Goal: Task Accomplishment & Management: Use online tool/utility

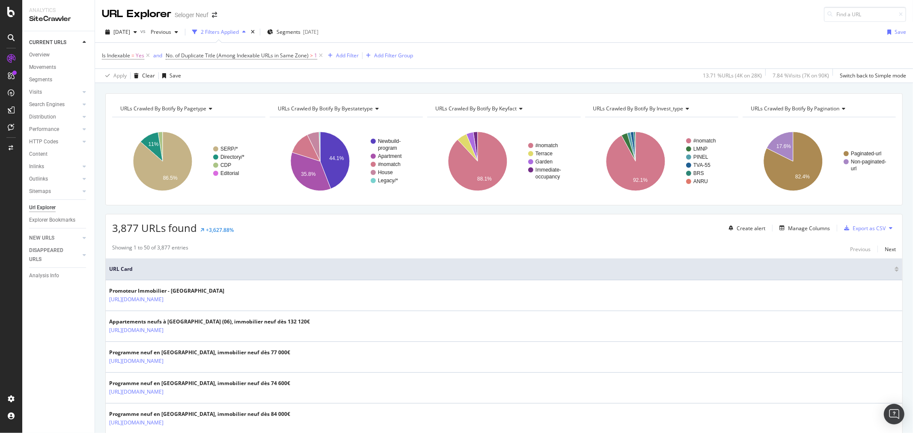
click at [738, 87] on div "URLs Crawled By Botify By pagetype Chart (by Value) Table Expand Export as CSV …" at bounding box center [504, 93] width 818 height 21
click at [148, 57] on icon at bounding box center [147, 55] width 7 height 9
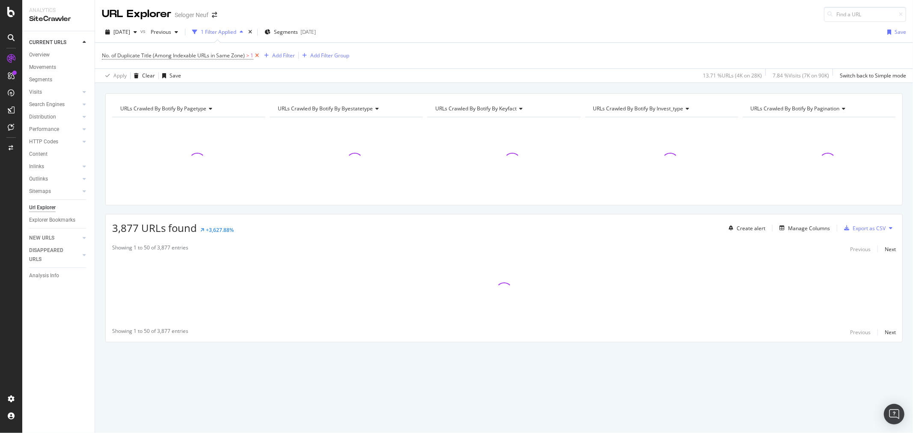
click at [257, 56] on icon at bounding box center [256, 55] width 7 height 9
click at [46, 164] on link "Inlinks" at bounding box center [54, 166] width 51 height 9
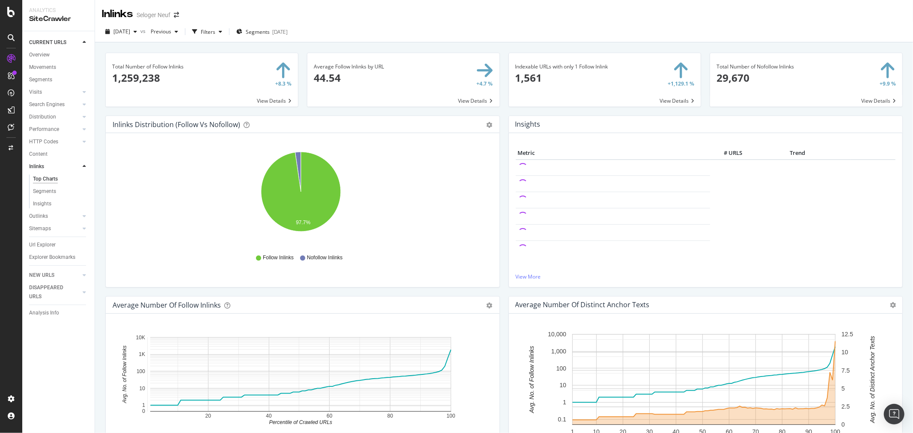
click at [742, 292] on div "Insights Metric # URLS Trend View More" at bounding box center [705, 206] width 403 height 181
click at [43, 53] on div "Overview" at bounding box center [39, 54] width 21 height 9
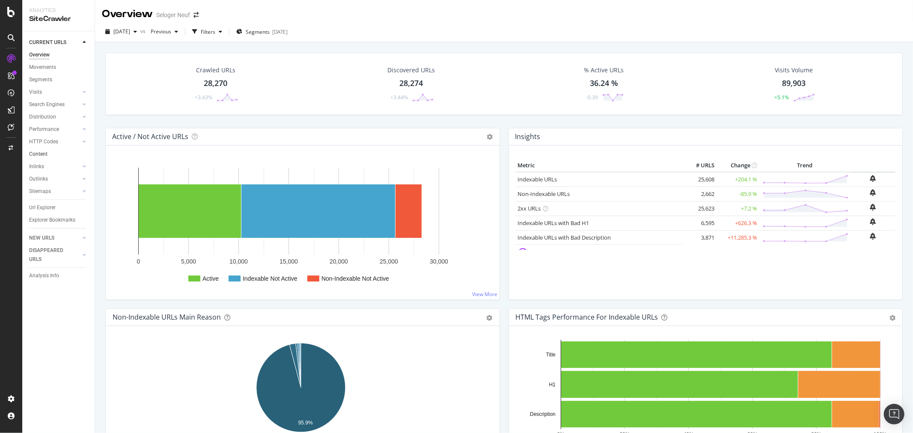
click at [48, 152] on link "Content" at bounding box center [58, 154] width 59 height 9
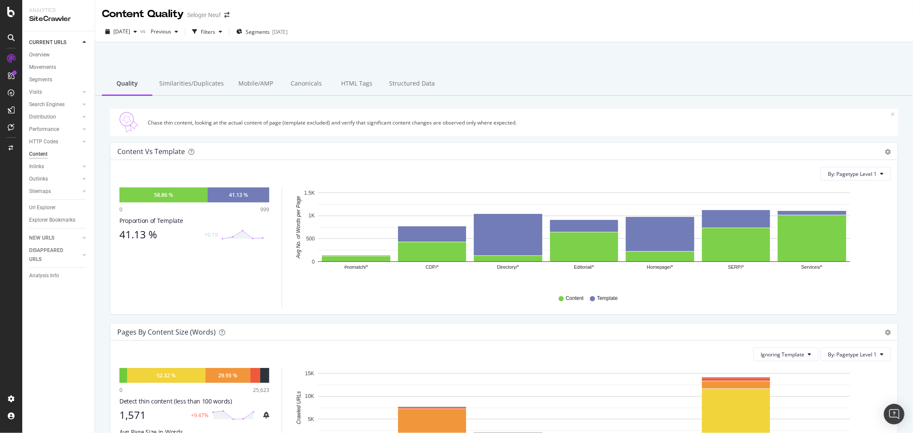
drag, startPoint x: 187, startPoint y: 83, endPoint x: 302, endPoint y: 178, distance: 148.9
click at [186, 83] on div "Similarities/Duplicates" at bounding box center [191, 84] width 78 height 24
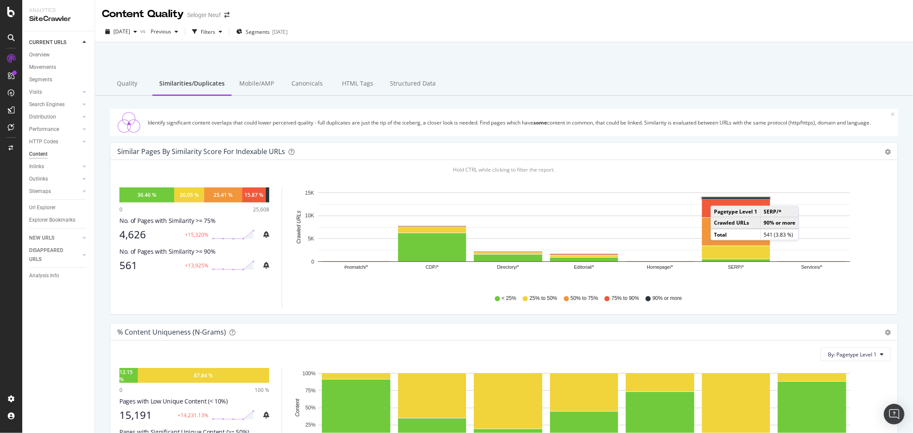
click at [719, 197] on rect "A chart." at bounding box center [736, 198] width 68 height 2
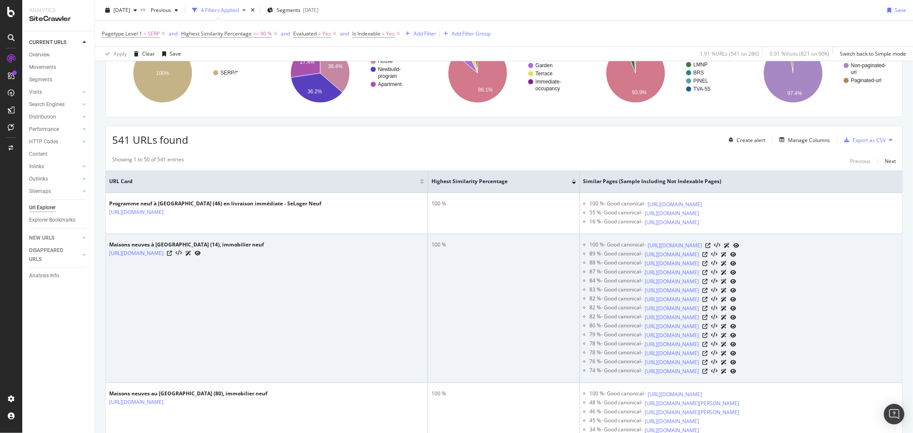
scroll to position [95, 0]
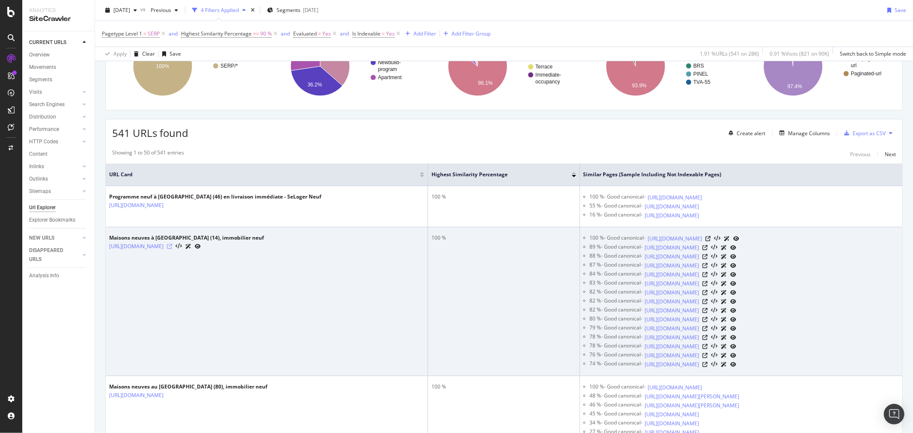
click at [172, 246] on icon at bounding box center [169, 246] width 5 height 5
click at [711, 237] on icon at bounding box center [707, 238] width 5 height 5
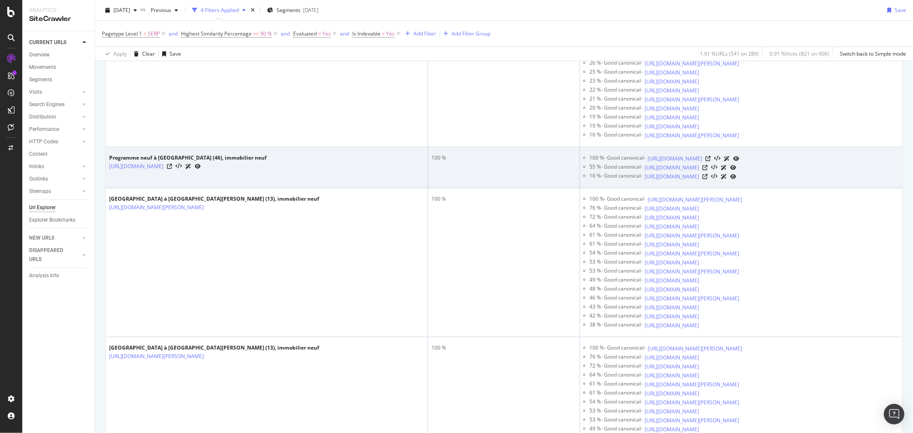
scroll to position [475, 0]
click at [172, 166] on icon at bounding box center [169, 163] width 5 height 5
click at [711, 159] on icon at bounding box center [707, 156] width 5 height 5
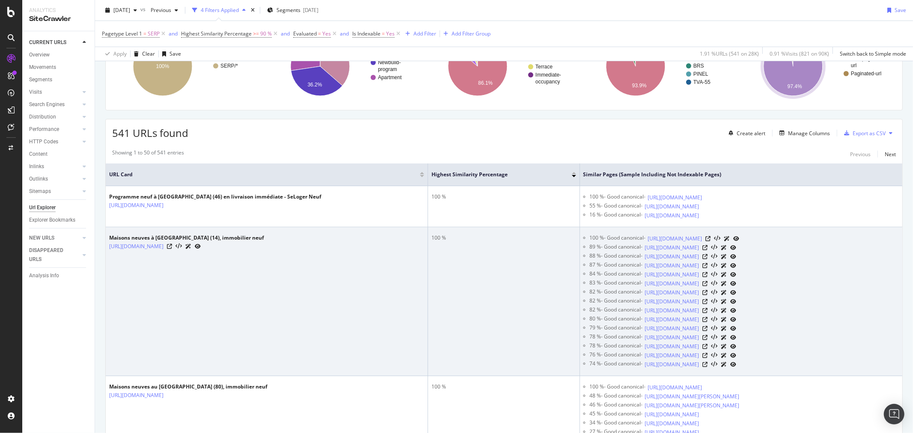
scroll to position [0, 0]
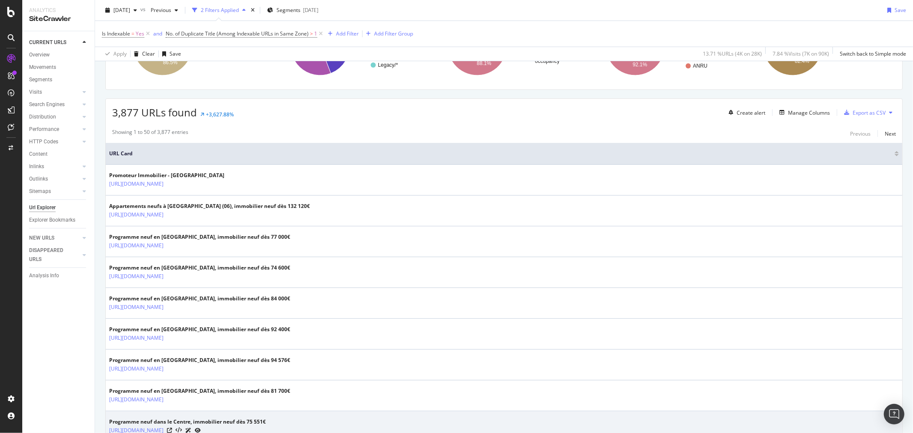
scroll to position [95, 0]
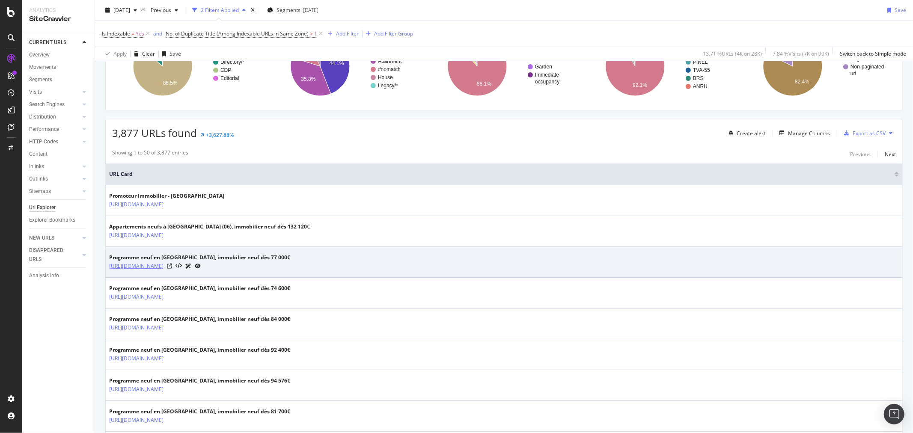
click at [163, 266] on link "https://www.selogerneuf.com/immobilier/neuf/bien-programme/alsace/" at bounding box center [136, 266] width 54 height 9
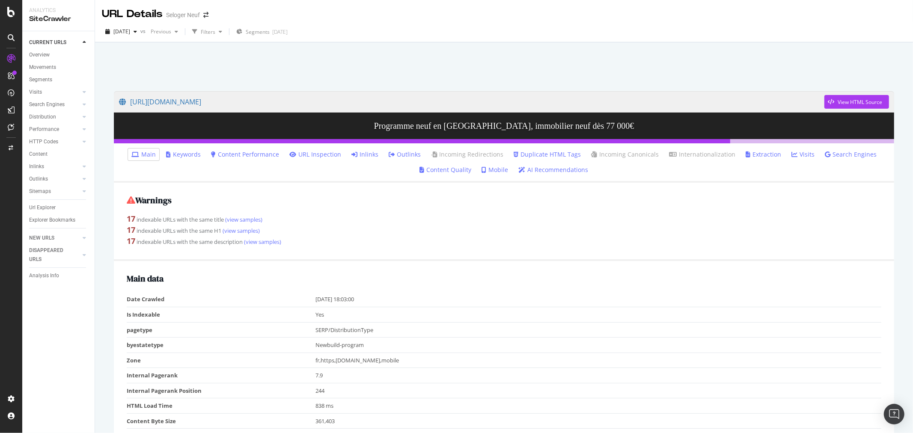
click at [525, 154] on link "Duplicate HTML Tags" at bounding box center [546, 154] width 67 height 9
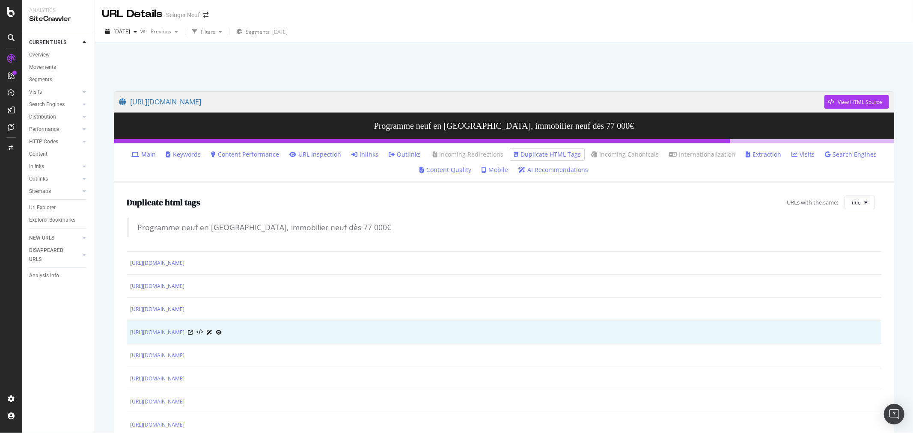
scroll to position [48, 0]
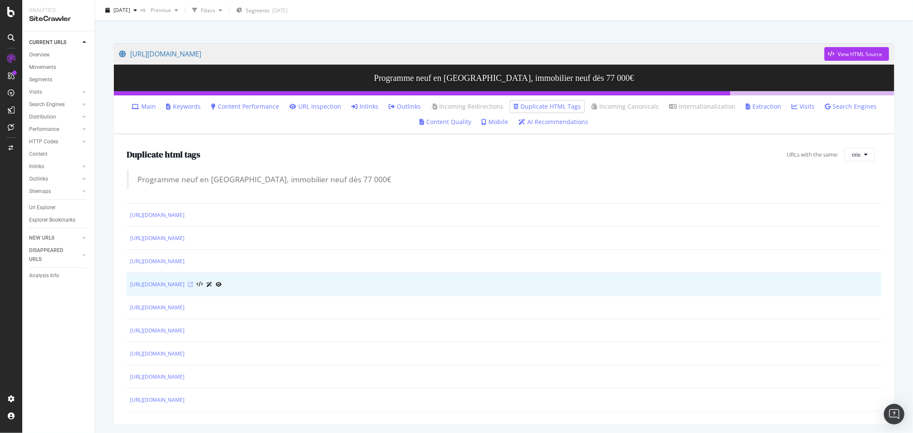
click at [193, 282] on icon at bounding box center [190, 284] width 5 height 5
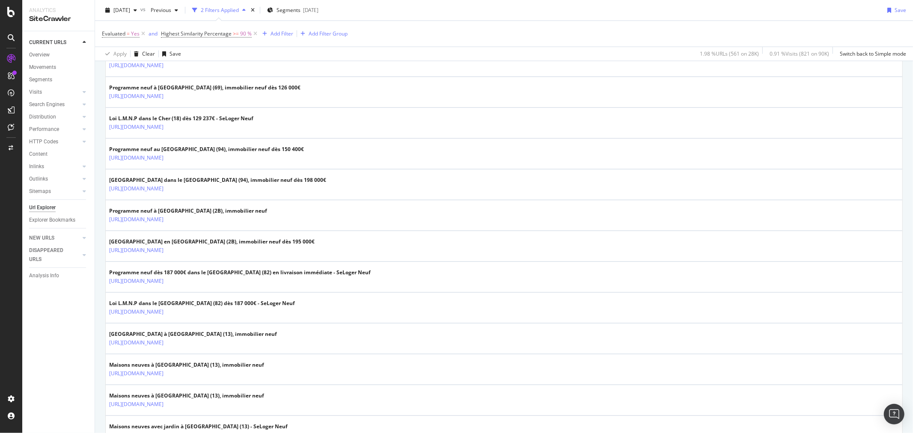
scroll to position [618, 0]
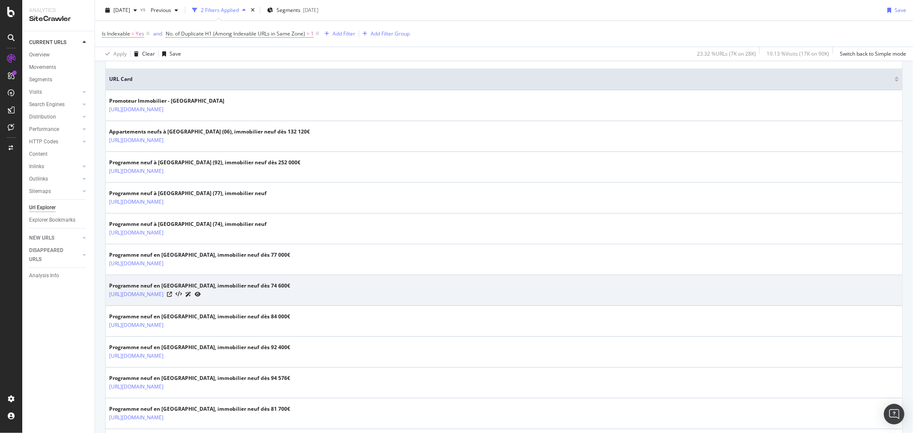
scroll to position [47, 0]
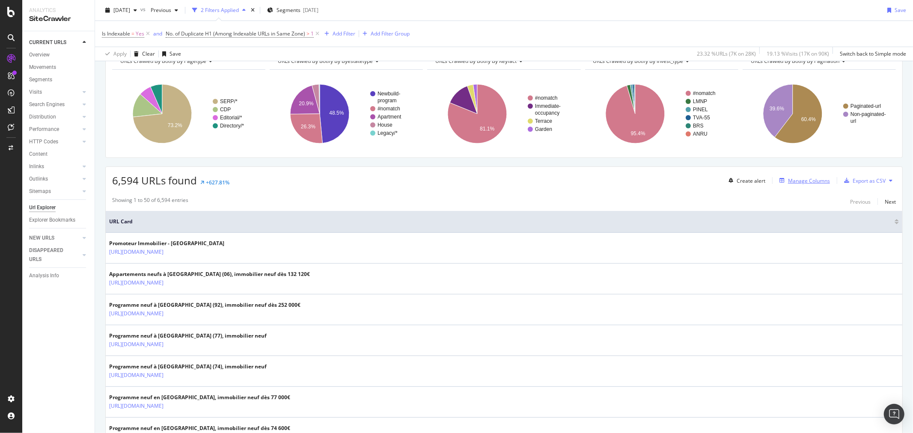
click at [803, 180] on div "Manage Columns" at bounding box center [809, 180] width 42 height 7
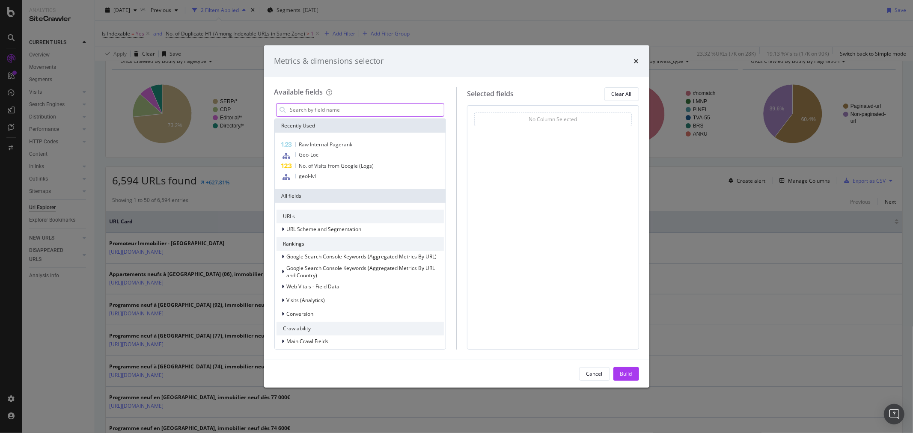
click at [373, 108] on input "modal" at bounding box center [366, 110] width 155 height 13
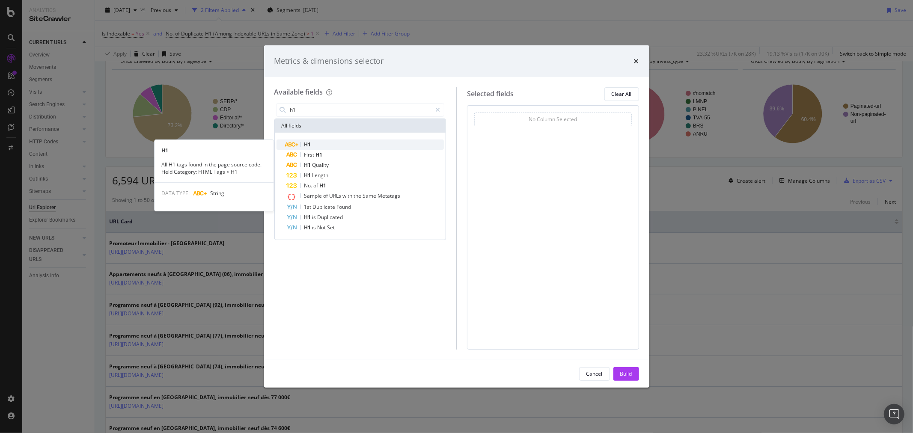
type input "h1"
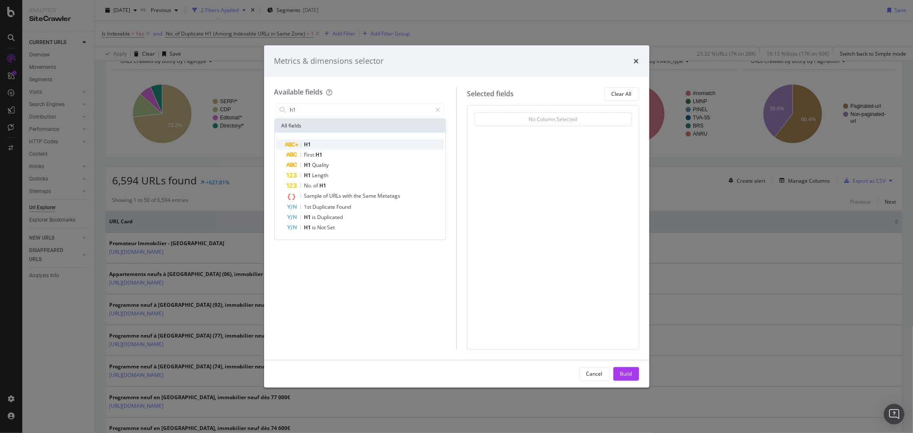
click at [352, 145] on div "H1" at bounding box center [365, 144] width 157 height 10
click at [626, 373] on div "Build" at bounding box center [626, 373] width 12 height 7
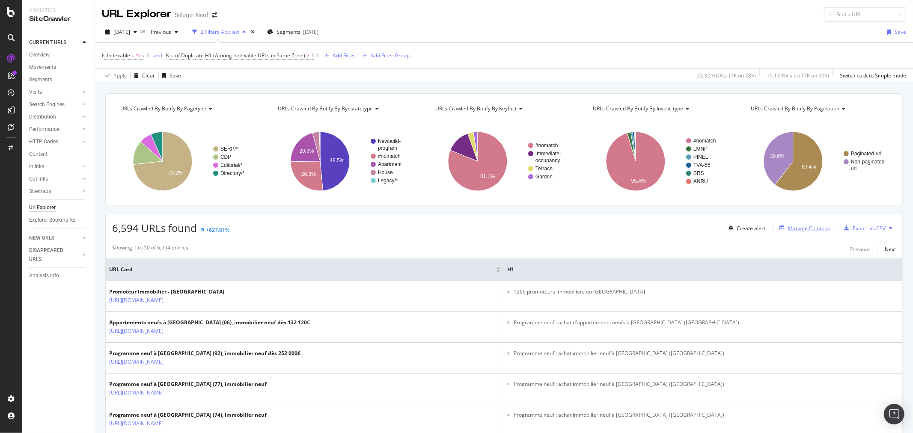
click at [801, 226] on div "Manage Columns" at bounding box center [809, 228] width 42 height 7
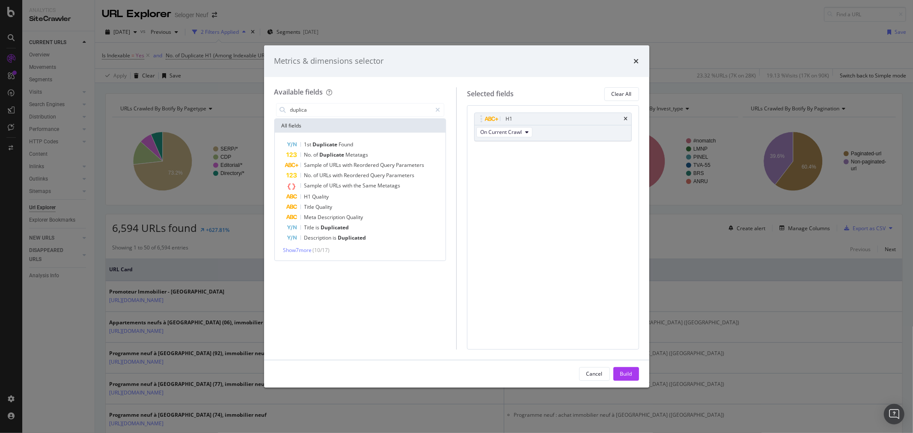
type input "duplica"
click at [124, 174] on div "Metrics & dimensions selector Available fields duplica All fields 1st Duplicate…" at bounding box center [456, 216] width 913 height 433
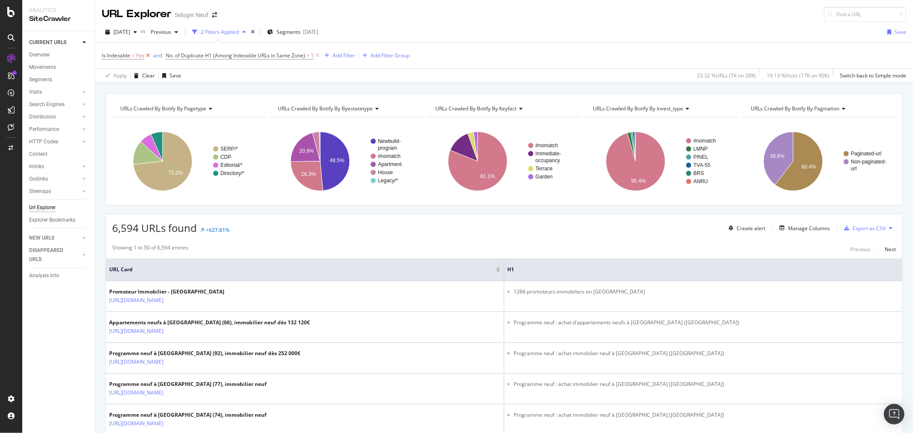
click at [147, 55] on icon at bounding box center [147, 55] width 7 height 9
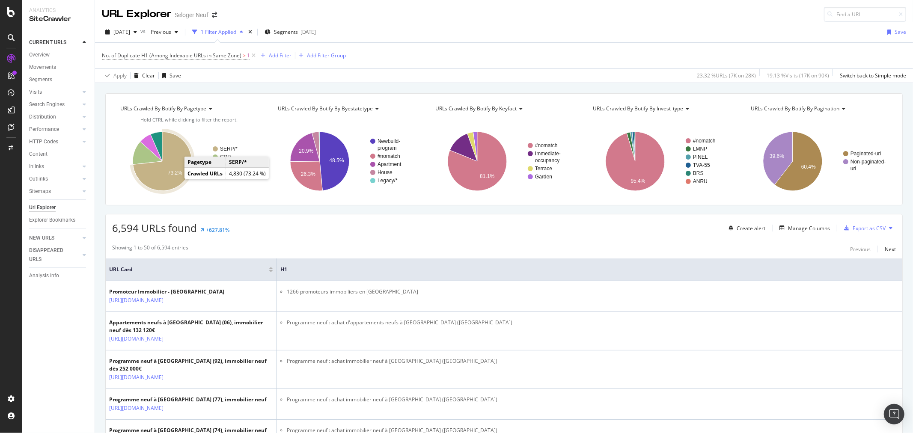
click at [175, 177] on icon "A chart." at bounding box center [162, 161] width 59 height 59
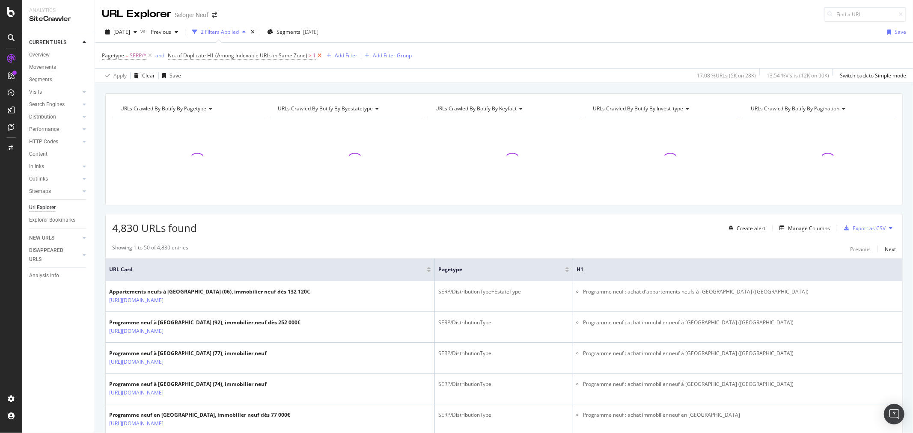
click at [320, 54] on icon at bounding box center [319, 55] width 7 height 9
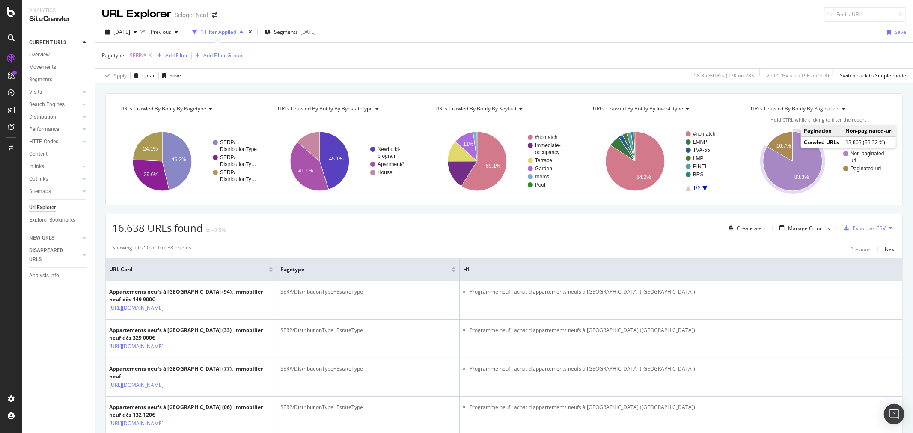
click at [800, 159] on icon "A chart." at bounding box center [792, 161] width 59 height 59
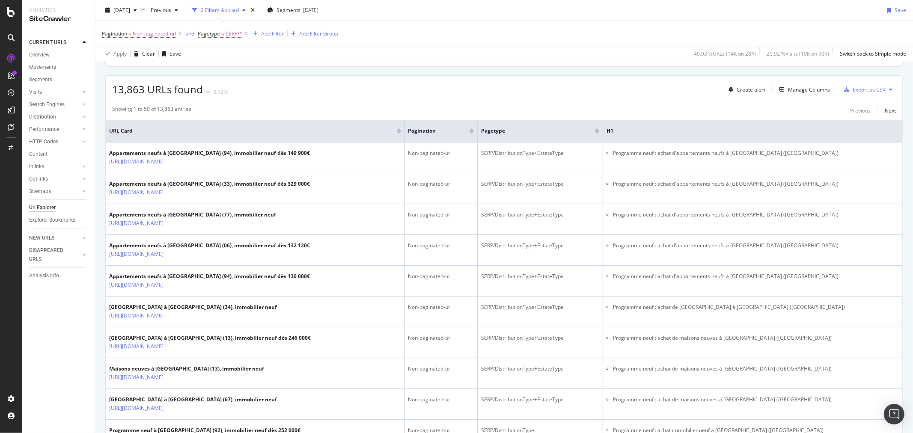
scroll to position [190, 0]
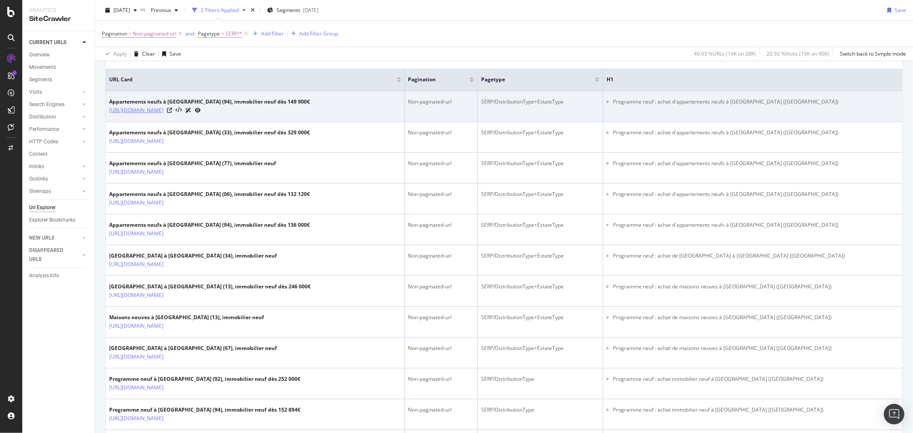
click at [163, 111] on link "https://www.selogerneuf.com/immobilier/achat/immo-orly-94/bien-appartement/" at bounding box center [136, 110] width 54 height 9
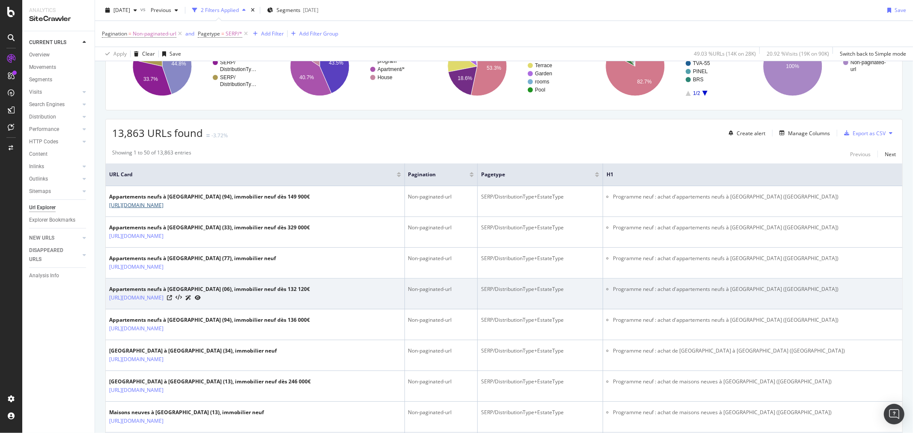
scroll to position [0, 0]
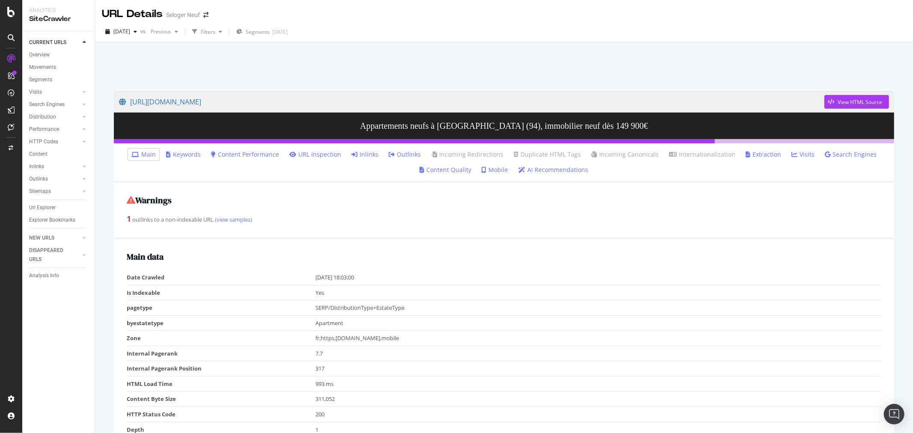
click at [433, 169] on link "Content Quality" at bounding box center [446, 170] width 52 height 9
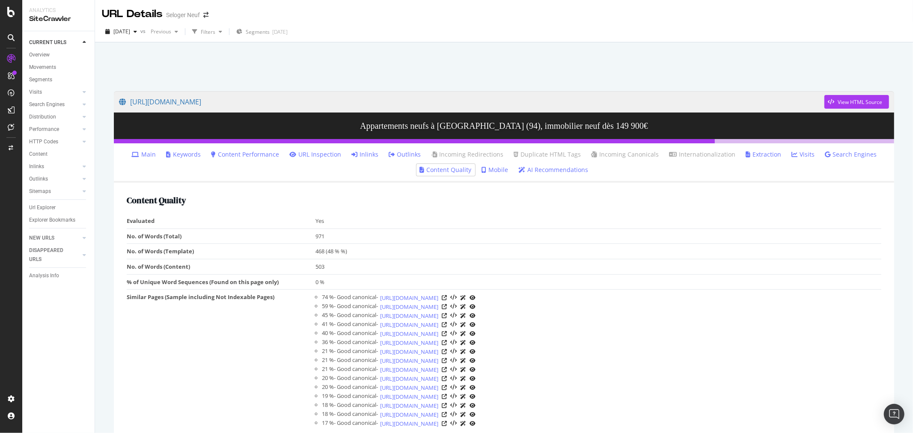
scroll to position [42, 0]
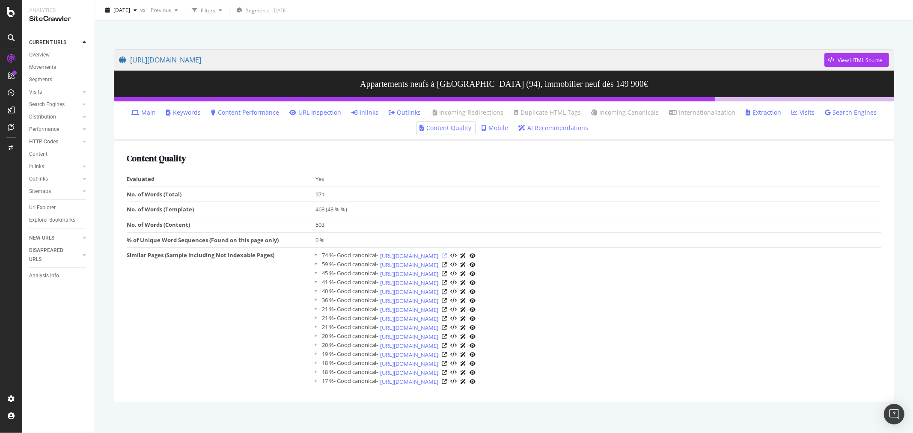
click at [447, 255] on icon at bounding box center [444, 255] width 5 height 5
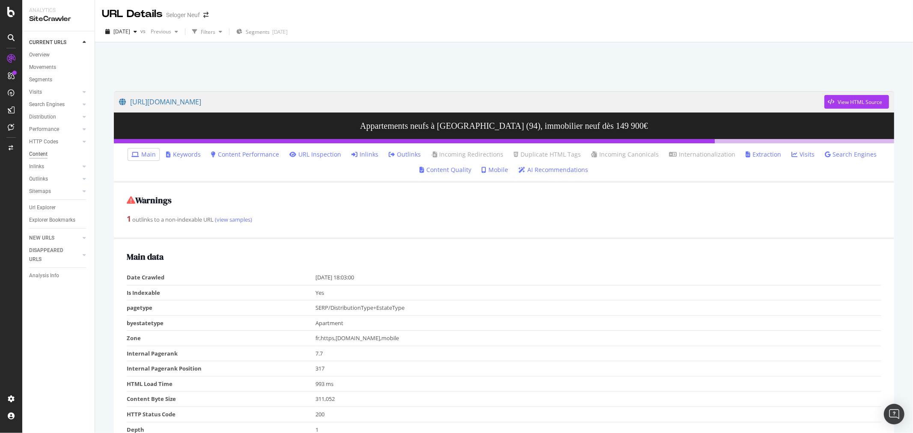
click at [37, 152] on div "Content" at bounding box center [38, 154] width 18 height 9
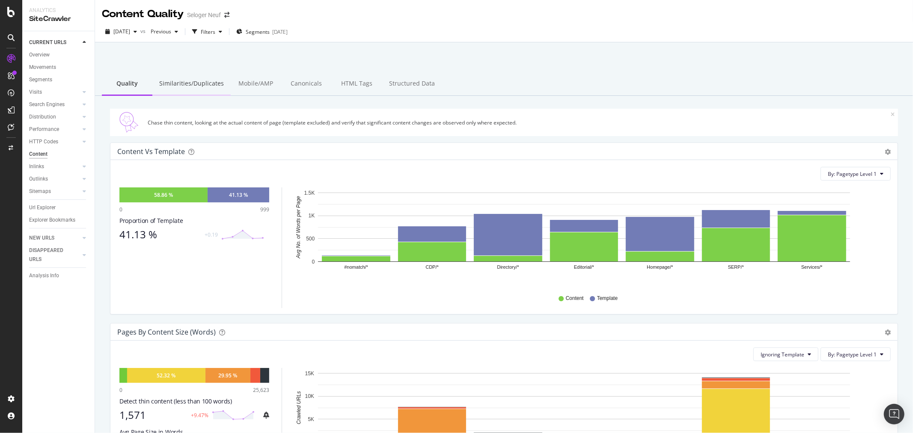
click at [190, 86] on div "Similarities/Duplicates" at bounding box center [191, 84] width 78 height 24
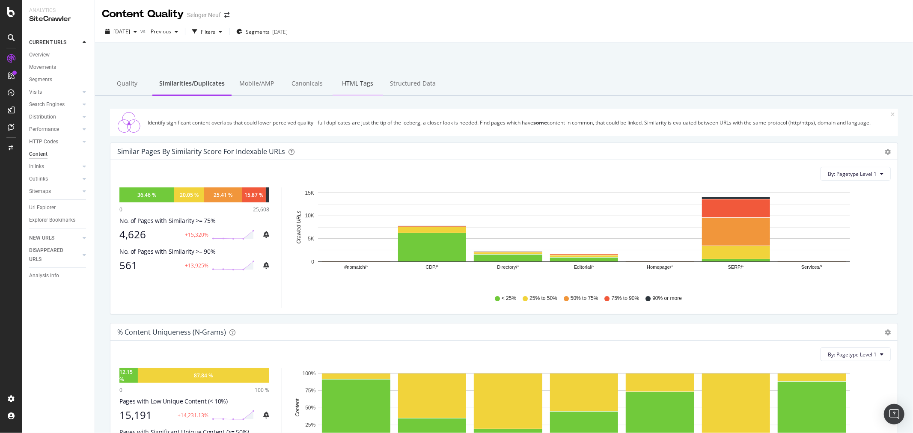
click at [358, 86] on div "HTML Tags" at bounding box center [357, 84] width 50 height 24
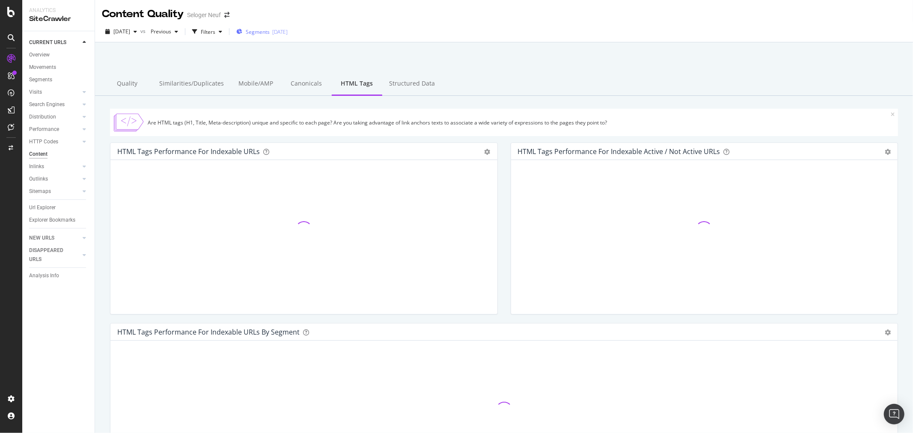
click at [287, 32] on div "[DATE]" at bounding box center [279, 31] width 15 height 7
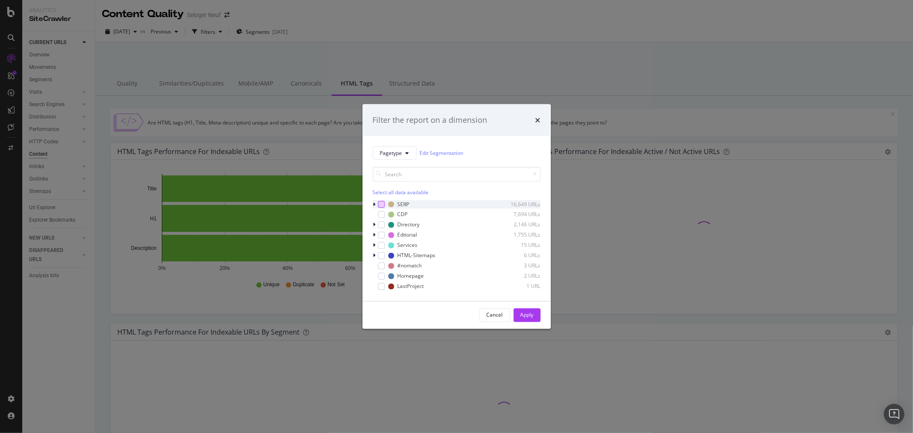
click at [379, 202] on div "modal" at bounding box center [381, 204] width 7 height 7
click at [531, 316] on div "Apply" at bounding box center [526, 314] width 13 height 7
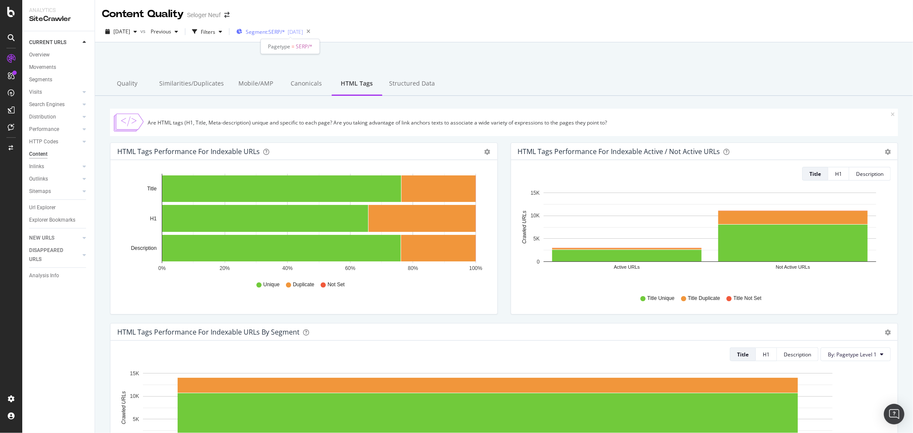
click at [285, 32] on span "Segment: SERP/*" at bounding box center [265, 31] width 39 height 7
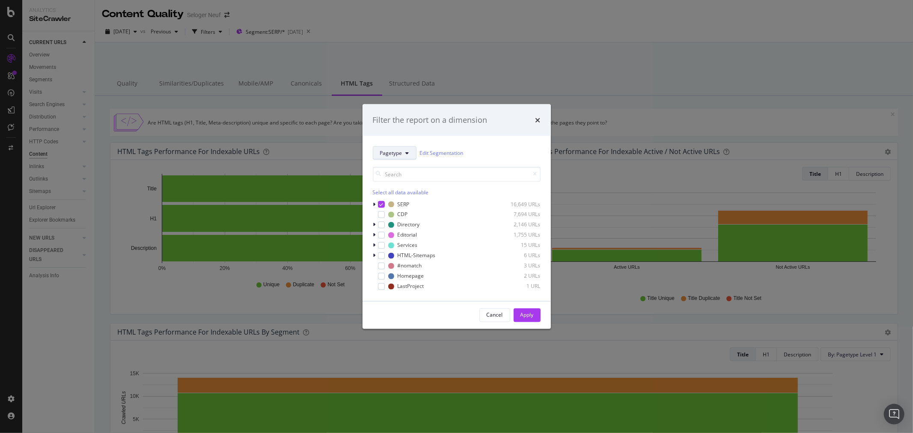
click at [394, 151] on span "Pagetype" at bounding box center [391, 152] width 22 height 7
click at [538, 121] on icon "times" at bounding box center [537, 119] width 5 height 7
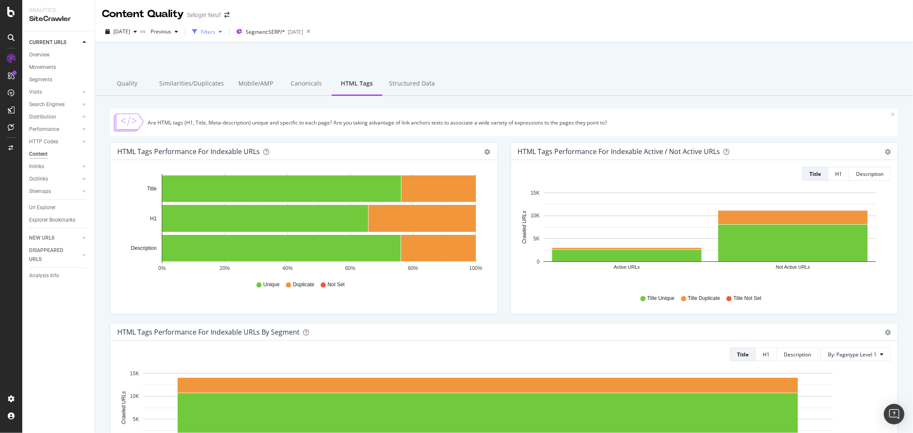
click at [215, 28] on div "Filters" at bounding box center [208, 31] width 15 height 7
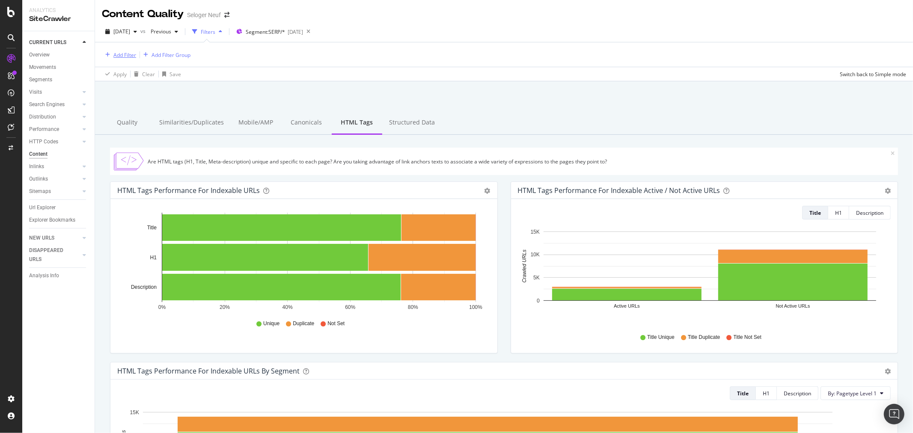
click at [113, 56] on div "button" at bounding box center [108, 54] width 12 height 5
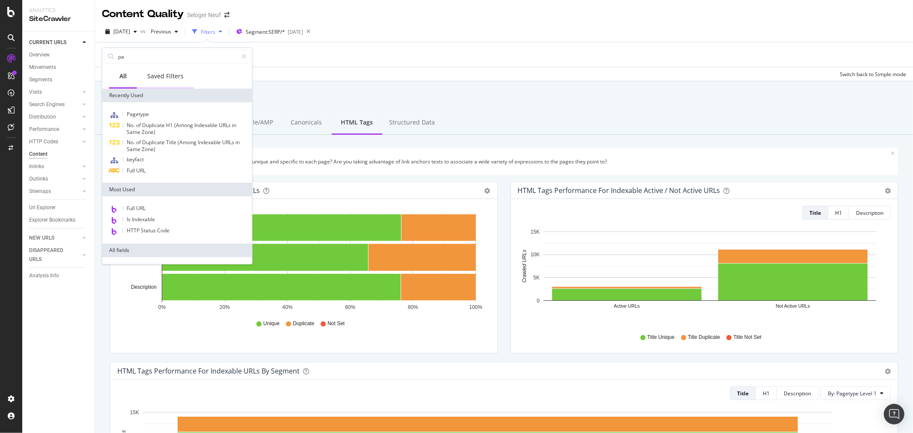
type input "pag"
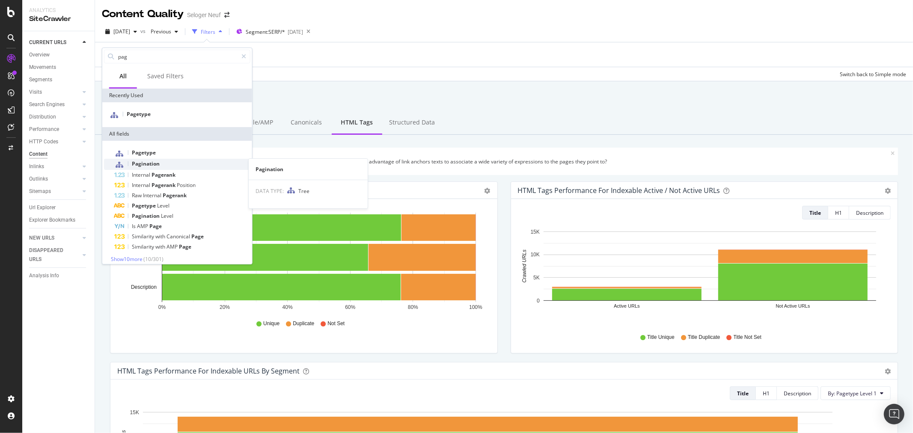
click at [160, 161] on div "Pagination" at bounding box center [182, 164] width 136 height 11
click at [160, 161] on div "Are HTML tags (H1, Title, Meta-description) unique and specific to each page? A…" at bounding box center [519, 161] width 743 height 7
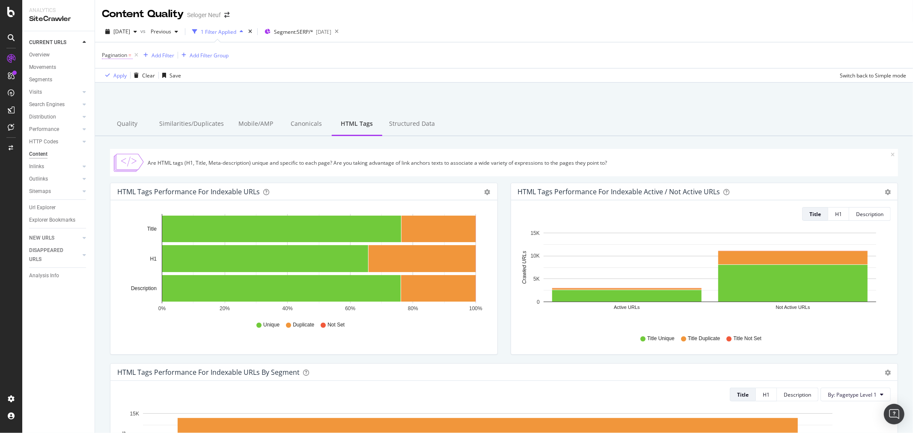
click at [121, 56] on span "Pagination" at bounding box center [114, 54] width 25 height 7
click at [134, 105] on div at bounding box center [156, 105] width 93 height 14
click at [137, 124] on span "Non-paginated-url" at bounding box center [140, 122] width 44 height 7
click at [197, 142] on div "Apply" at bounding box center [196, 139] width 13 height 7
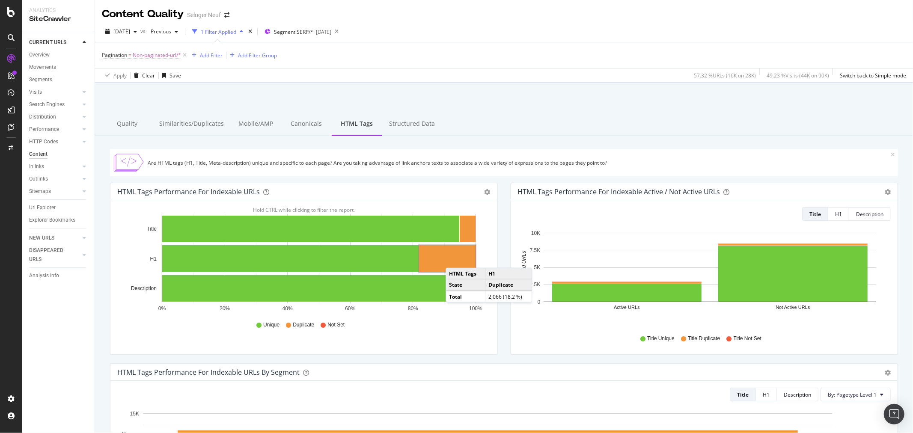
click at [453, 257] on rect "A chart." at bounding box center [447, 258] width 56 height 27
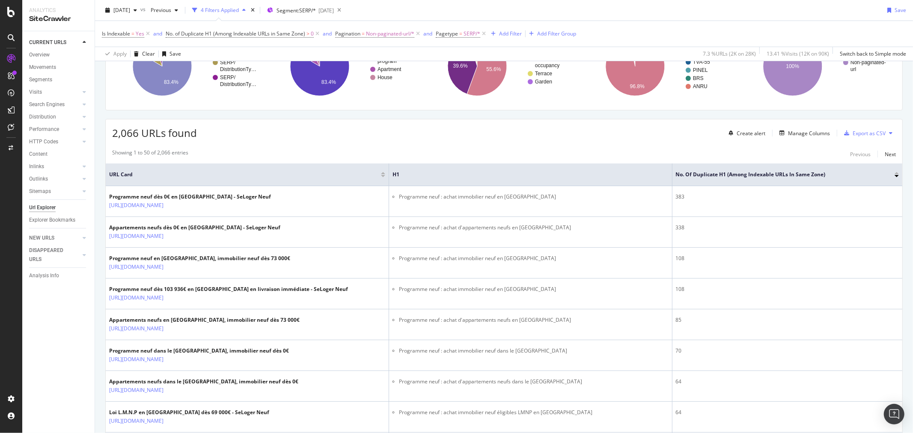
scroll to position [380, 0]
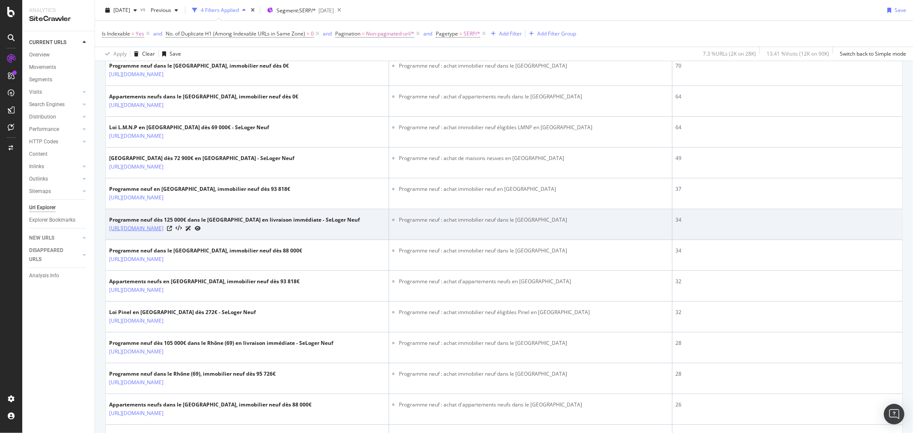
click at [163, 233] on link "https://www.selogerneuf.com/immobilier/neuf/bien-programme/languedoc-roussillon…" at bounding box center [136, 228] width 54 height 9
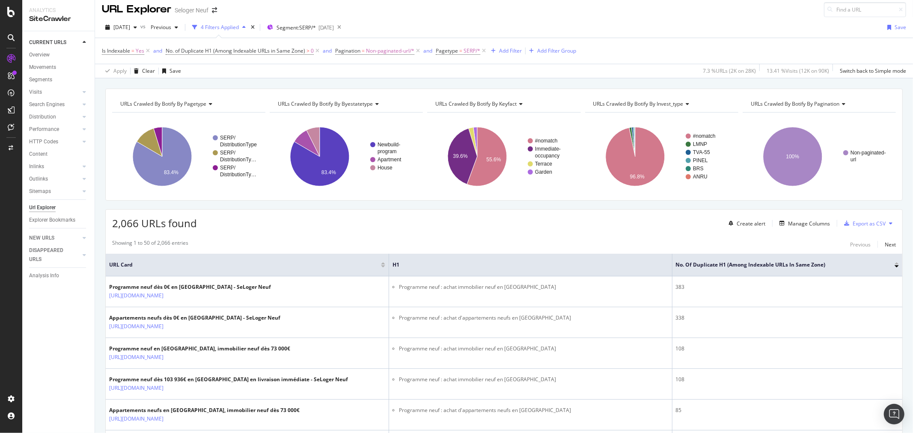
scroll to position [0, 0]
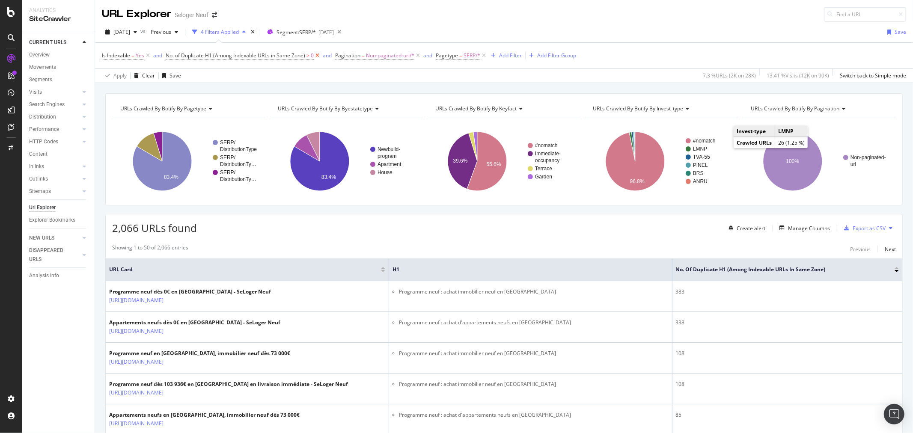
click at [317, 54] on icon at bounding box center [317, 55] width 7 height 9
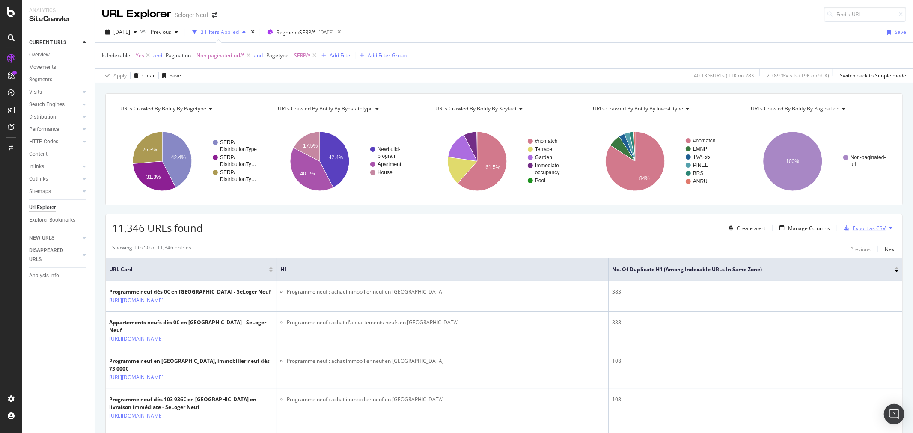
click at [852, 226] on div "Export as CSV" at bounding box center [868, 228] width 33 height 7
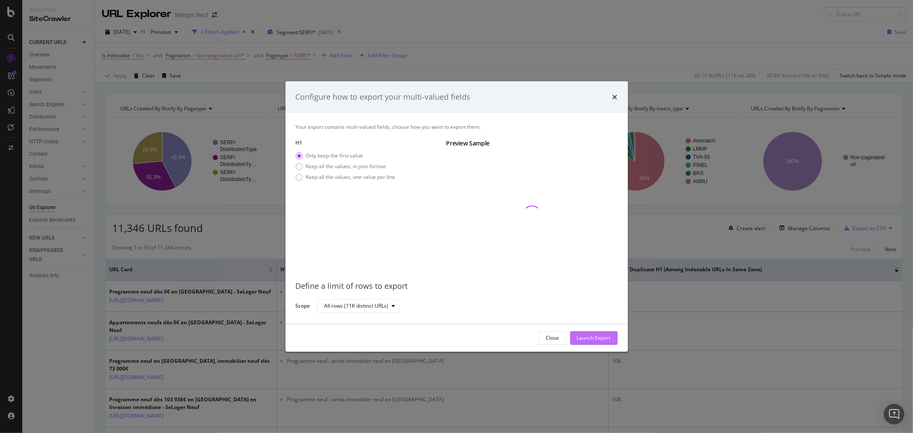
click at [590, 335] on div "Launch Export" at bounding box center [594, 337] width 34 height 7
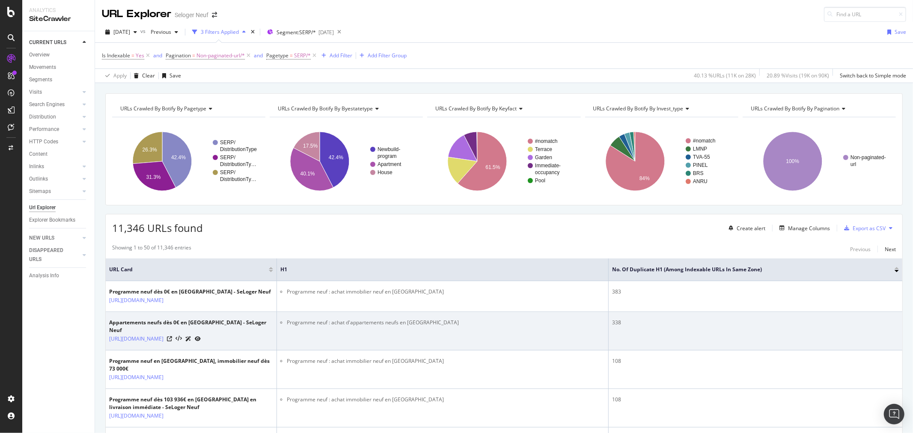
click at [590, 326] on li "Programme neuf : achat d'appartements neufs en France" at bounding box center [446, 323] width 318 height 8
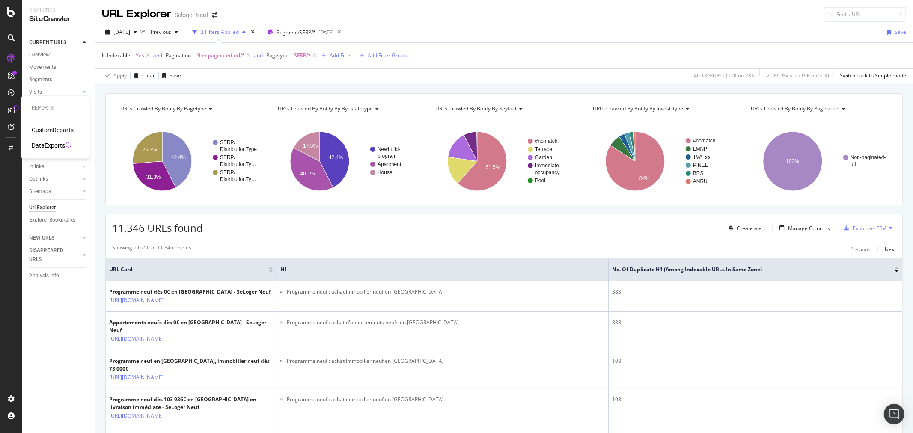
click at [52, 146] on div "DataExports" at bounding box center [48, 146] width 33 height 9
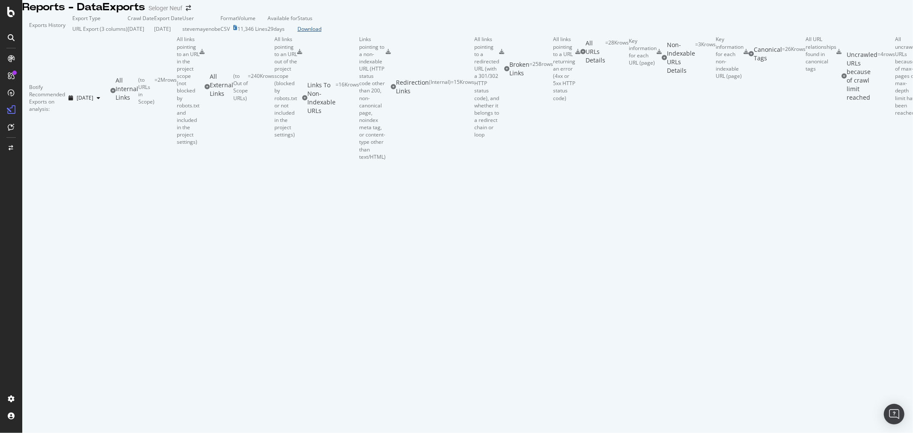
click at [321, 33] on div "Download" at bounding box center [309, 28] width 24 height 7
